Goal: Information Seeking & Learning: Learn about a topic

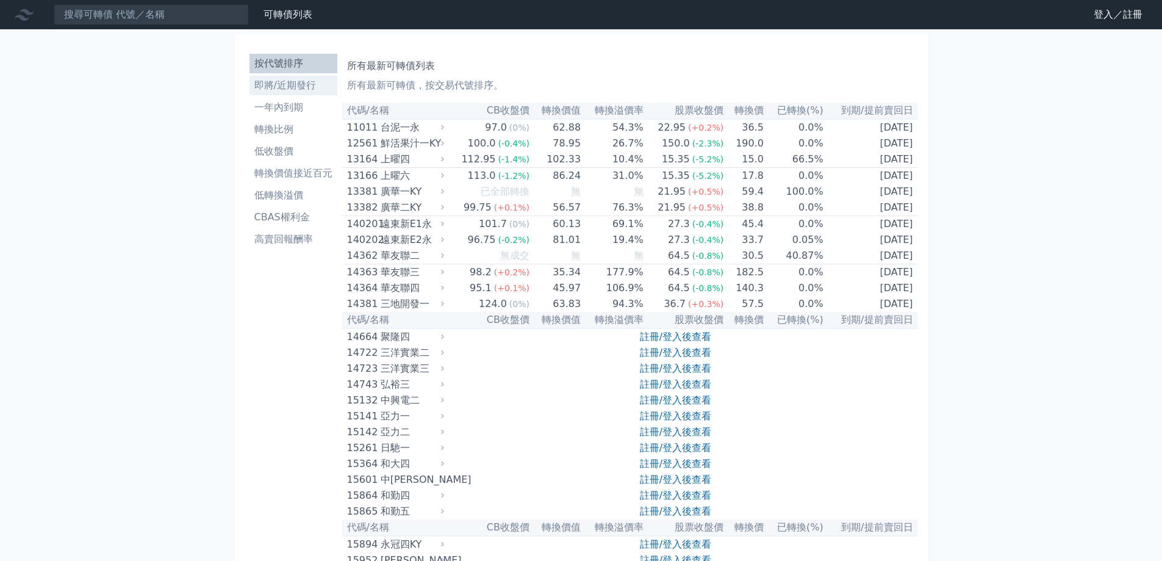
click at [305, 91] on li "即將/近期發行" at bounding box center [294, 85] width 88 height 15
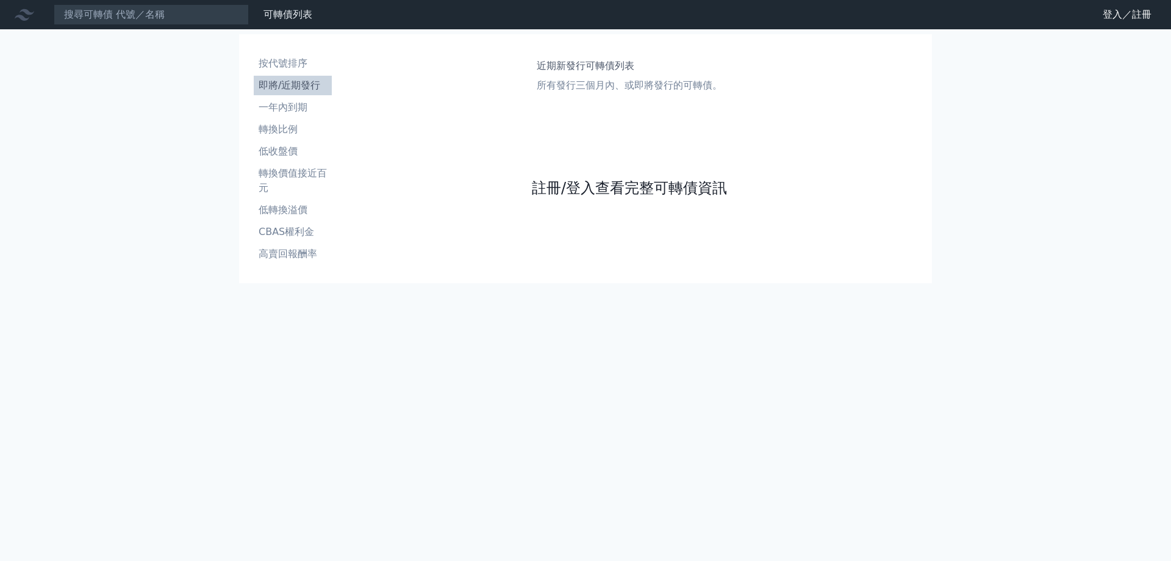
click at [684, 186] on link "註冊/登入查看完整可轉債資訊" at bounding box center [629, 188] width 195 height 20
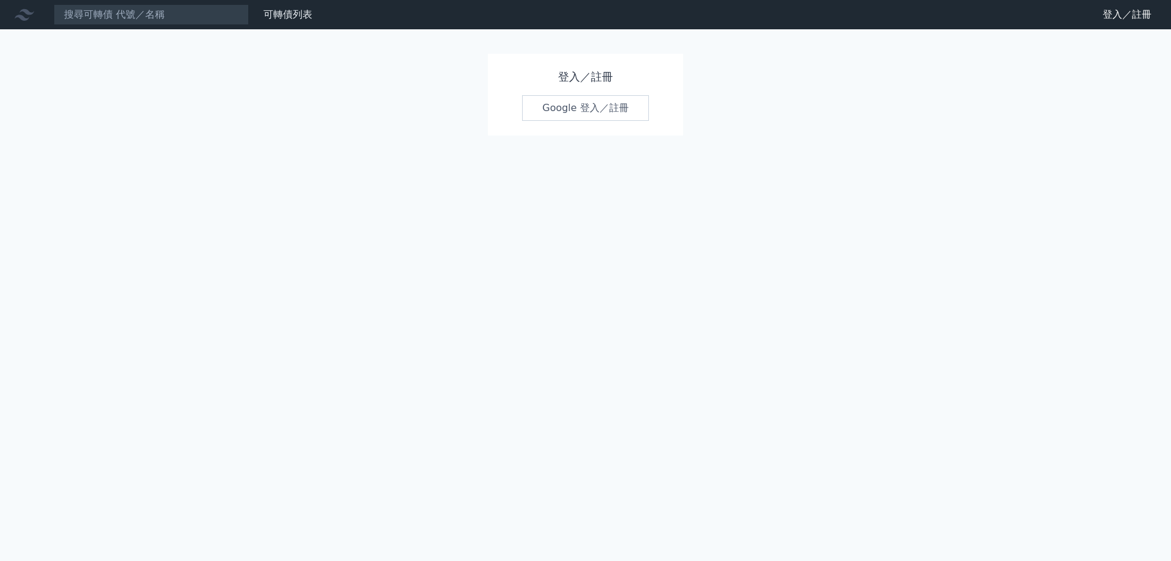
click at [630, 108] on link "Google 登入／註冊" at bounding box center [585, 108] width 127 height 26
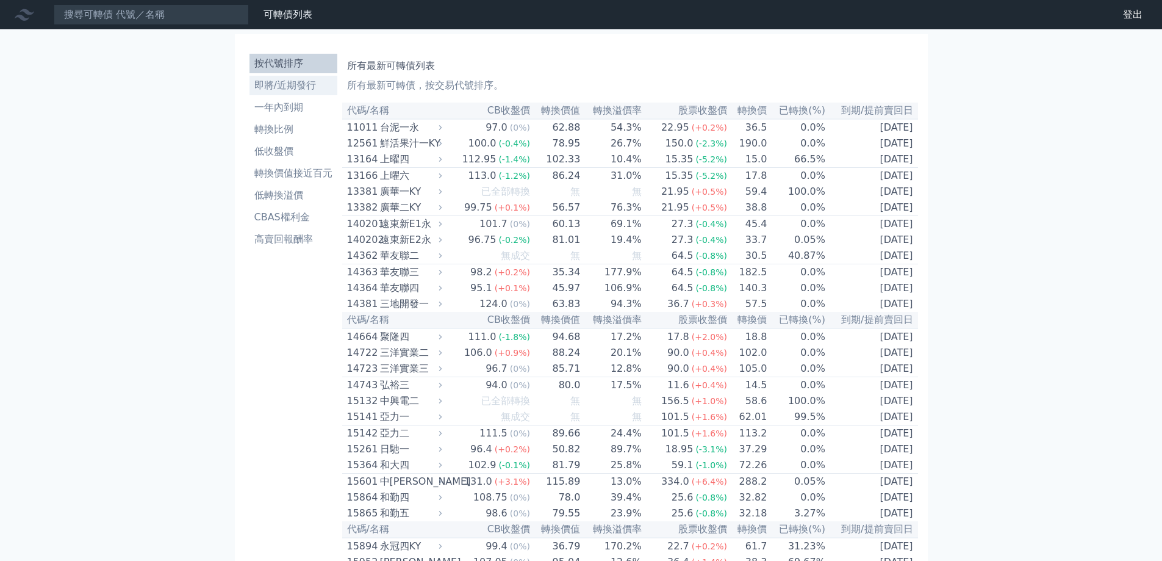
click at [314, 84] on li "即將/近期發行" at bounding box center [294, 85] width 88 height 15
